Goal: Task Accomplishment & Management: Manage account settings

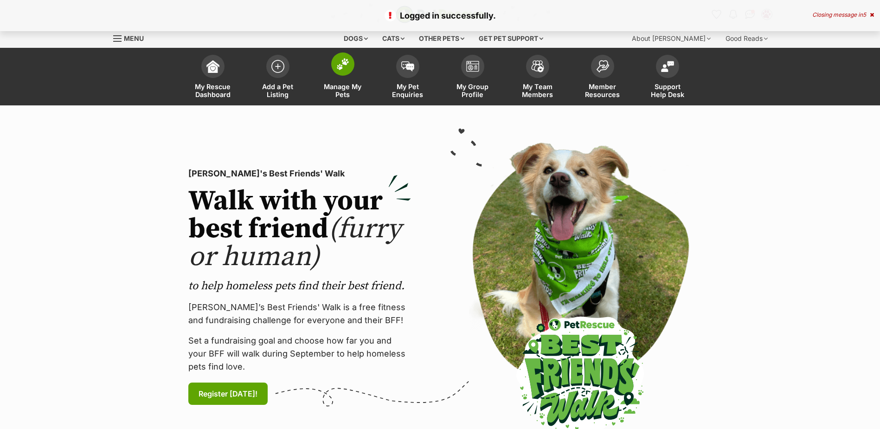
drag, startPoint x: 332, startPoint y: 70, endPoint x: 337, endPoint y: 73, distance: 6.0
click at [332, 70] on span at bounding box center [342, 63] width 23 height 23
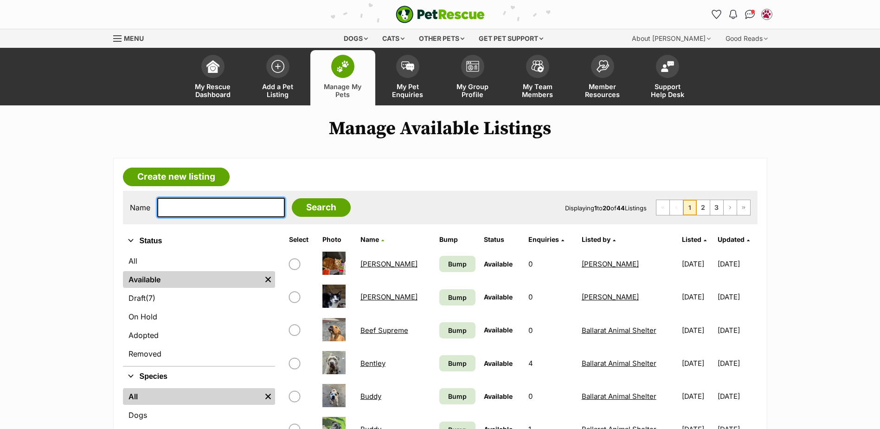
click at [217, 204] on input "text" at bounding box center [221, 207] width 128 height 19
type input "pUCK"
click at [292, 198] on input "Search" at bounding box center [321, 207] width 59 height 19
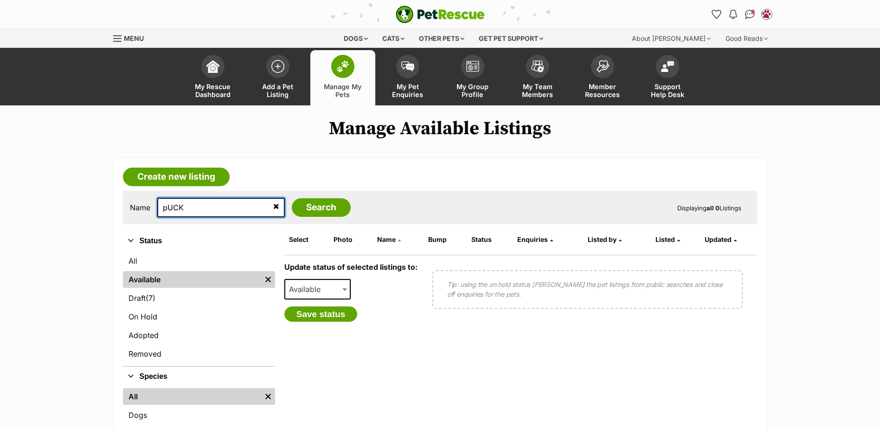
drag, startPoint x: 214, startPoint y: 204, endPoint x: 188, endPoint y: 207, distance: 25.7
click at [192, 206] on input "pUCK" at bounding box center [221, 207] width 128 height 19
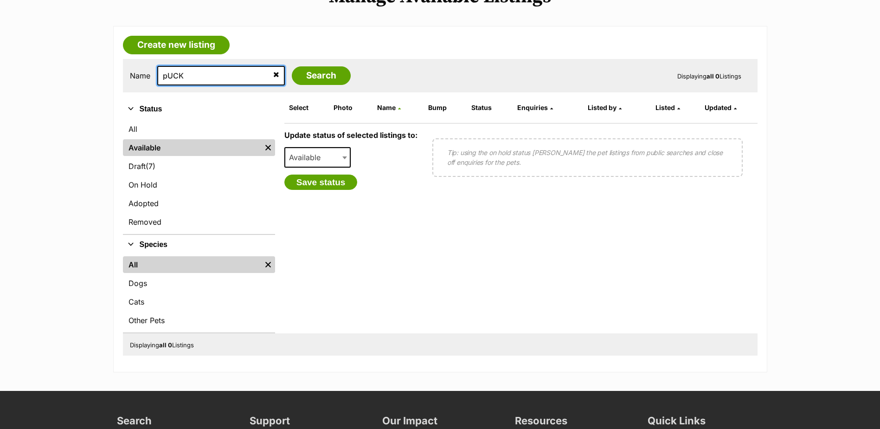
scroll to position [139, 0]
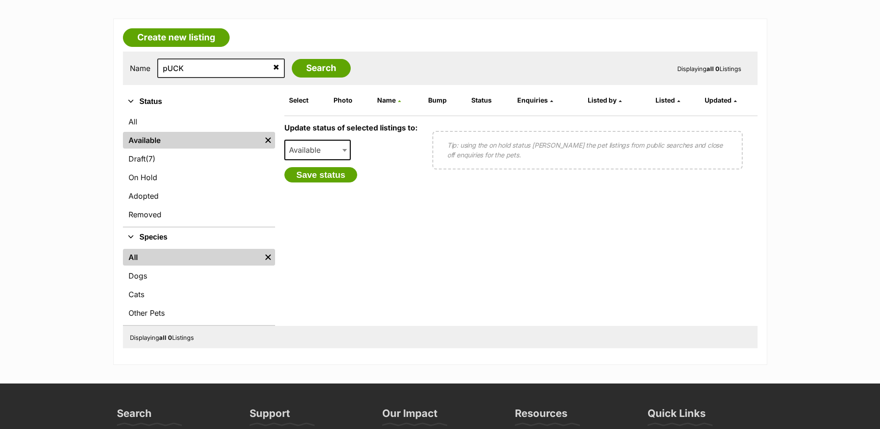
click at [273, 65] on icon at bounding box center [276, 66] width 6 height 7
click at [173, 67] on input "text" at bounding box center [221, 67] width 128 height 19
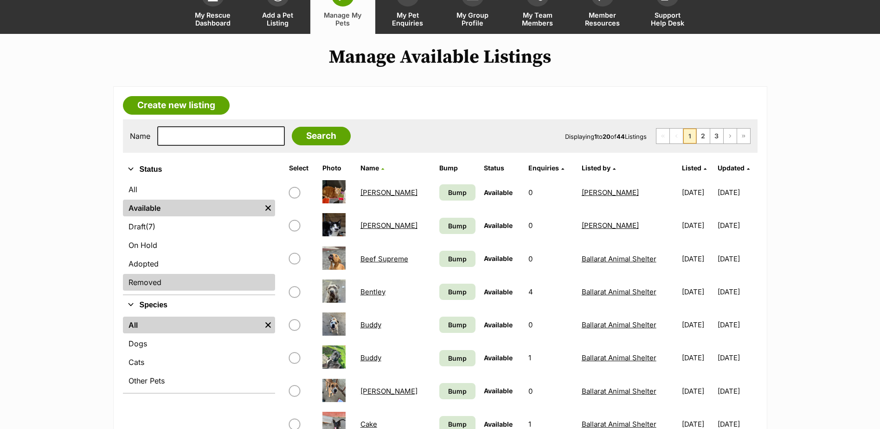
scroll to position [139, 0]
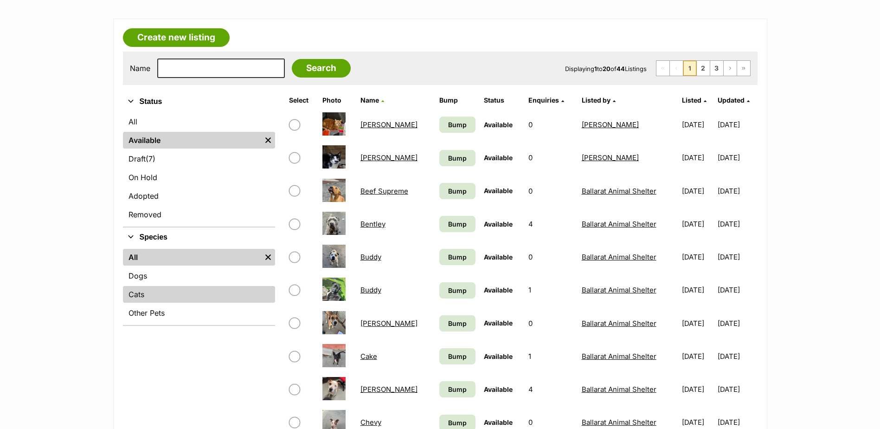
click at [139, 293] on link "Cats" at bounding box center [199, 294] width 152 height 17
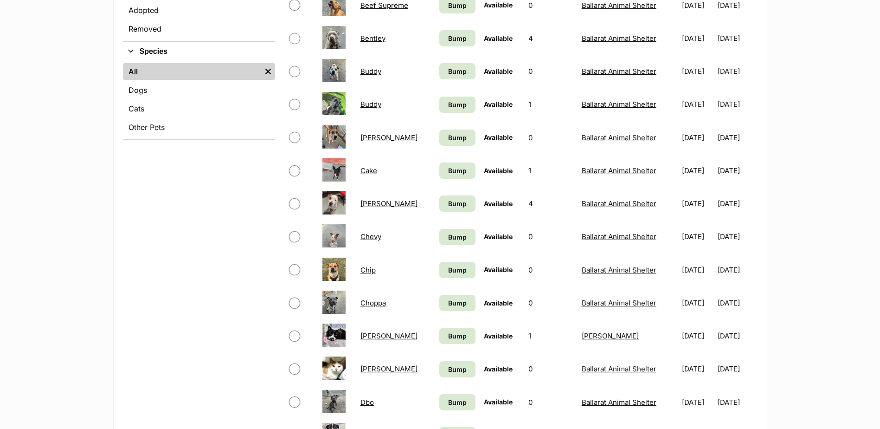
scroll to position [464, 0]
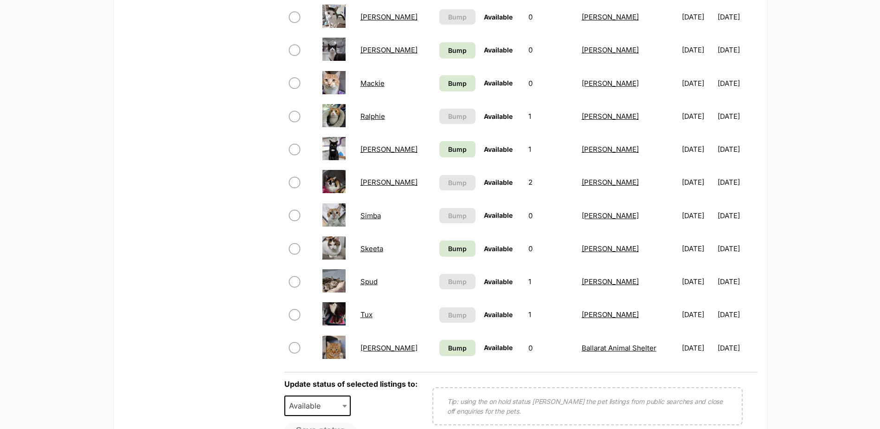
scroll to position [510, 0]
click at [364, 316] on link "Tux" at bounding box center [366, 315] width 12 height 9
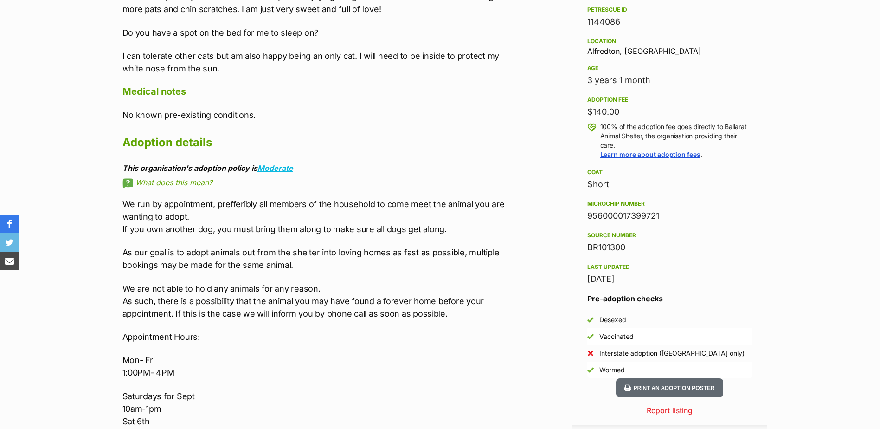
scroll to position [881, 0]
drag, startPoint x: 586, startPoint y: 216, endPoint x: 659, endPoint y: 218, distance: 73.3
click at [659, 218] on aside "Rescue group Ballarat Animal Shelter PetRescue ID 1144086 Location Alfredton, V…" at bounding box center [669, 175] width 195 height 405
copy div "956000017399721"
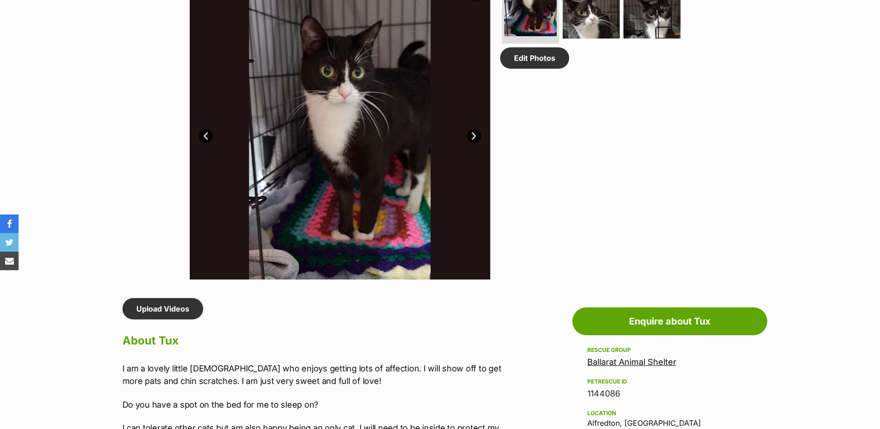
scroll to position [0, 0]
